Goal: Use online tool/utility: Utilize a website feature to perform a specific function

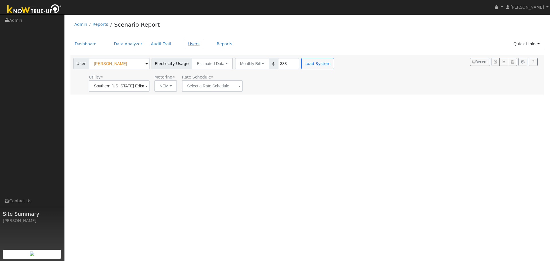
click at [184, 42] on link "Users" at bounding box center [194, 44] width 20 height 11
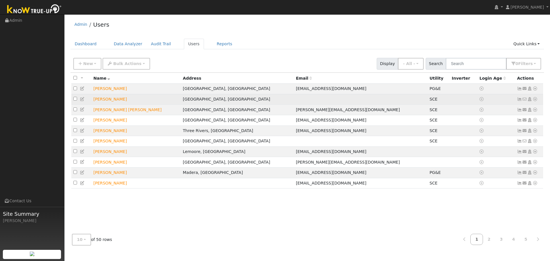
click at [112, 102] on td "[PERSON_NAME]" at bounding box center [135, 99] width 89 height 11
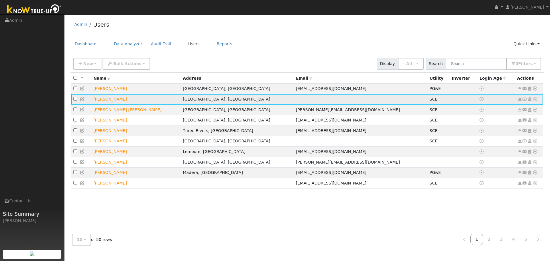
click at [536, 101] on icon at bounding box center [534, 99] width 5 height 4
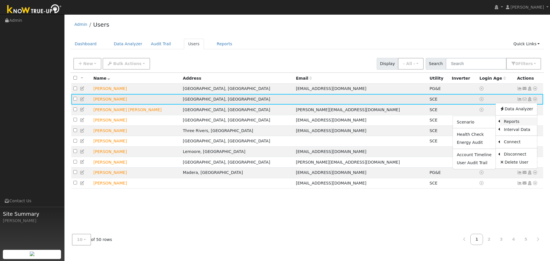
click at [517, 120] on link "Reports" at bounding box center [517, 121] width 37 height 8
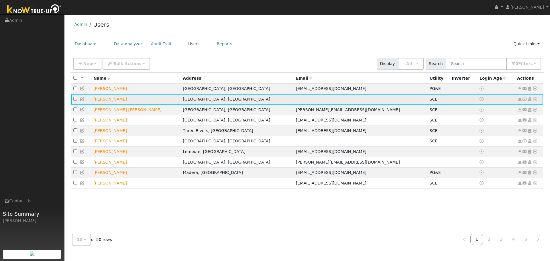
click at [536, 100] on icon at bounding box center [534, 99] width 5 height 4
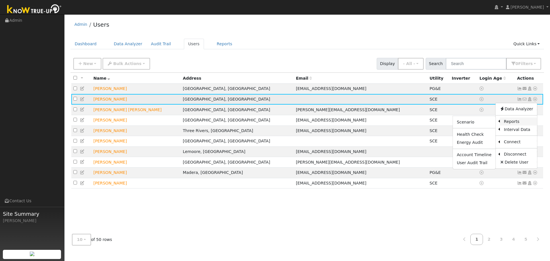
click at [511, 121] on link "Reports" at bounding box center [517, 121] width 37 height 8
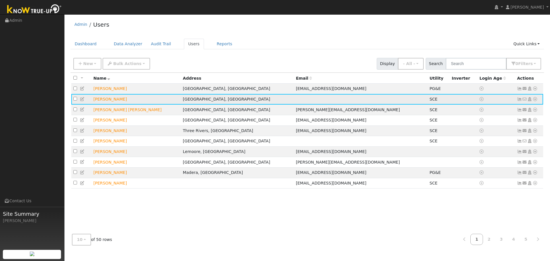
click at [536, 101] on icon at bounding box center [534, 99] width 5 height 4
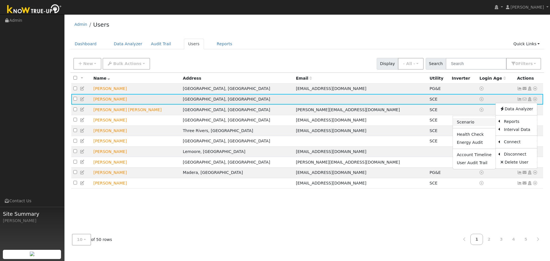
click at [473, 123] on link "Scenario" at bounding box center [474, 122] width 43 height 8
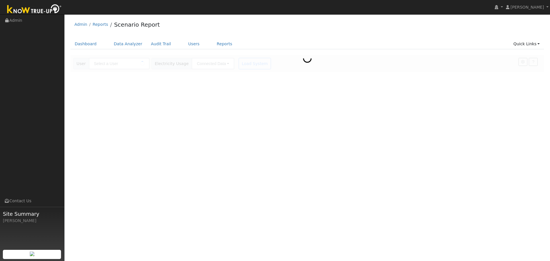
type input "[PERSON_NAME]"
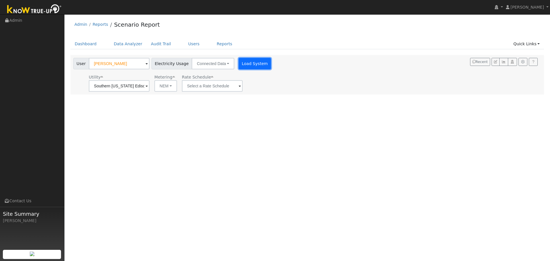
click at [248, 64] on button "Load System" at bounding box center [254, 63] width 33 height 11
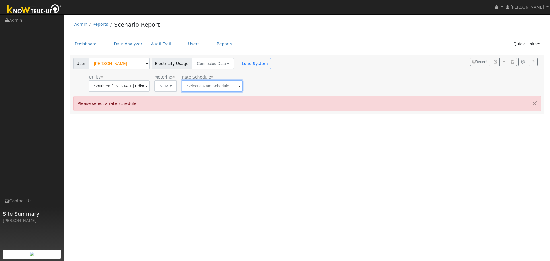
click at [211, 86] on input "text" at bounding box center [212, 85] width 61 height 11
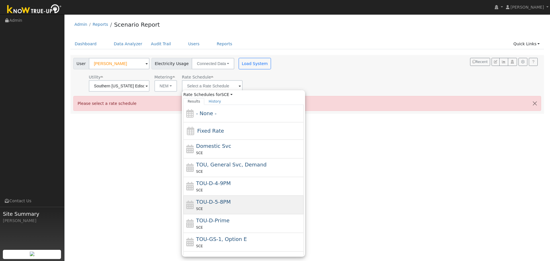
click at [239, 203] on div "TOU-D-5-8PM SCE" at bounding box center [249, 205] width 106 height 14
type input "TOU-D-5-8PM"
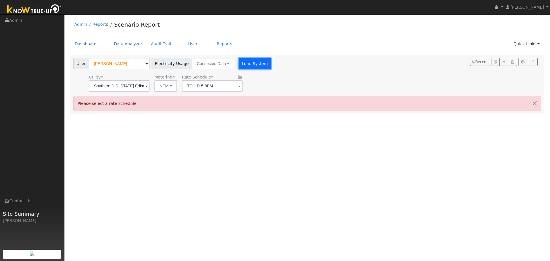
click at [248, 66] on button "Load System" at bounding box center [254, 63] width 33 height 11
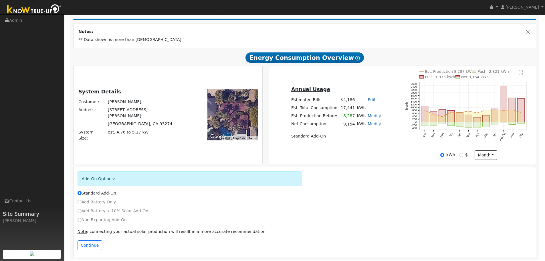
scroll to position [97, 0]
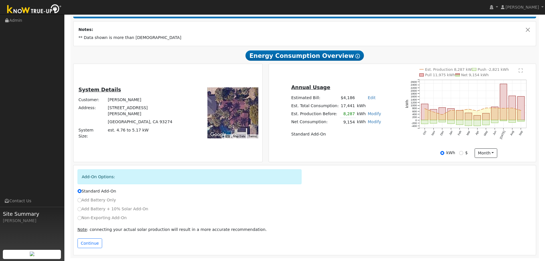
click at [106, 201] on label "Add Battery Only" at bounding box center [97, 200] width 39 height 6
click at [82, 201] on input "Add Battery Only" at bounding box center [80, 200] width 4 height 4
radio input "true"
radio input "false"
click at [89, 244] on button "Continue" at bounding box center [90, 243] width 25 height 10
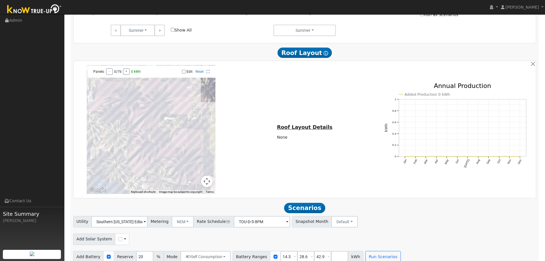
scroll to position [423, 0]
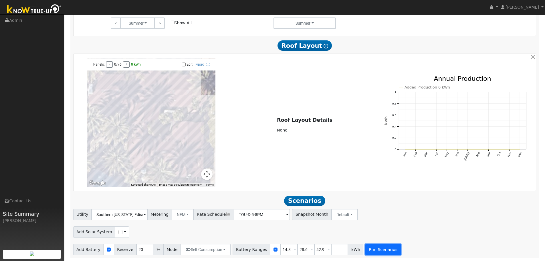
click at [369, 245] on button "Run Scenarios" at bounding box center [382, 249] width 35 height 11
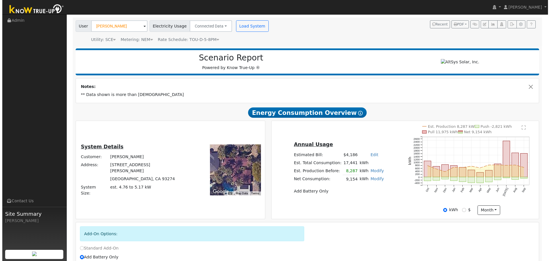
scroll to position [0, 0]
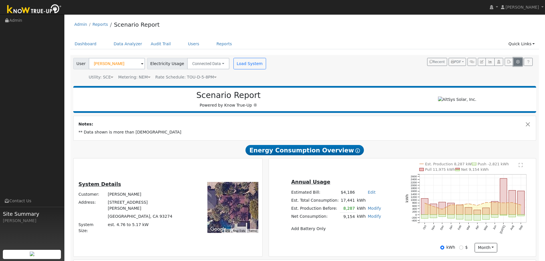
click at [516, 63] on icon "button" at bounding box center [518, 61] width 4 height 3
type input "20"
type input "3.25"
type input "5505"
type input "545"
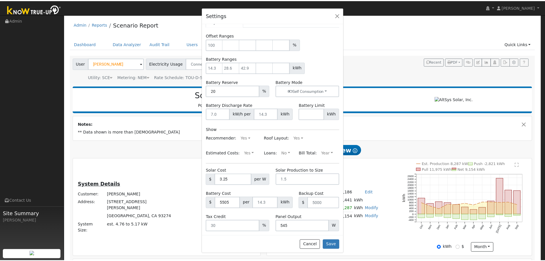
scroll to position [17, 0]
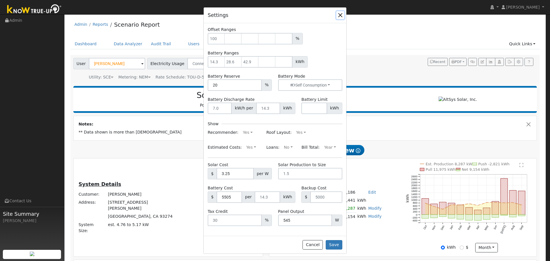
click at [339, 16] on button "button" at bounding box center [340, 15] width 8 height 8
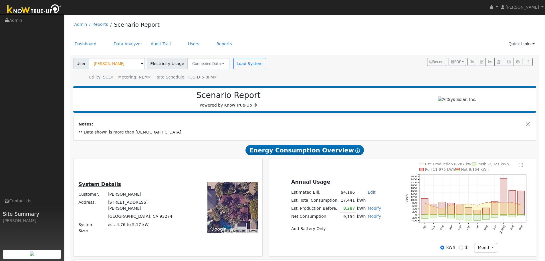
scroll to position [29, 0]
